Goal: Task Accomplishment & Management: Complete application form

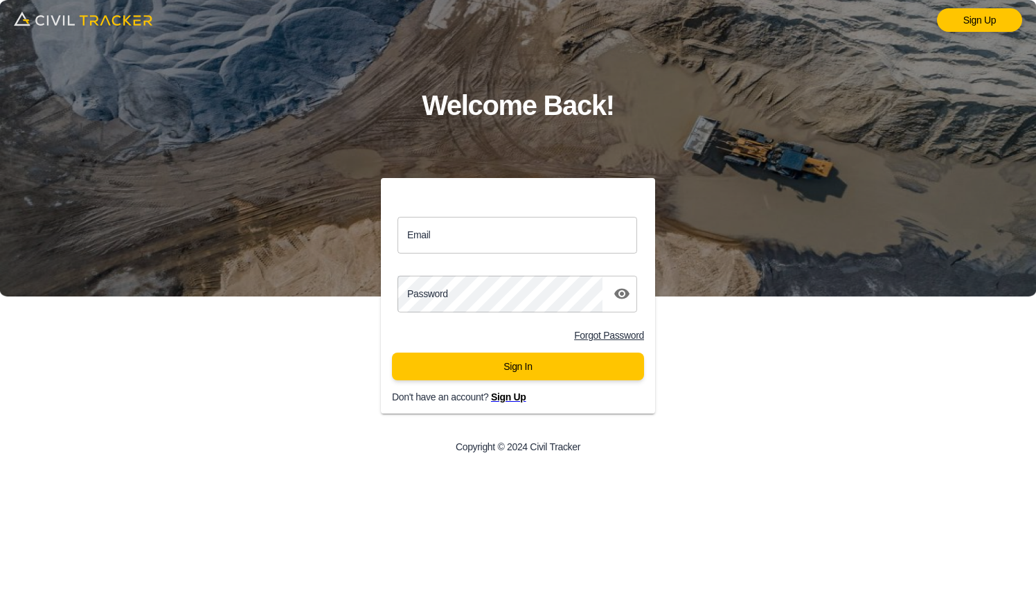
click at [500, 402] on span "Sign Up" at bounding box center [508, 396] width 35 height 11
click at [511, 400] on span "Sign Up" at bounding box center [508, 396] width 35 height 11
